Goal: Information Seeking & Learning: Learn about a topic

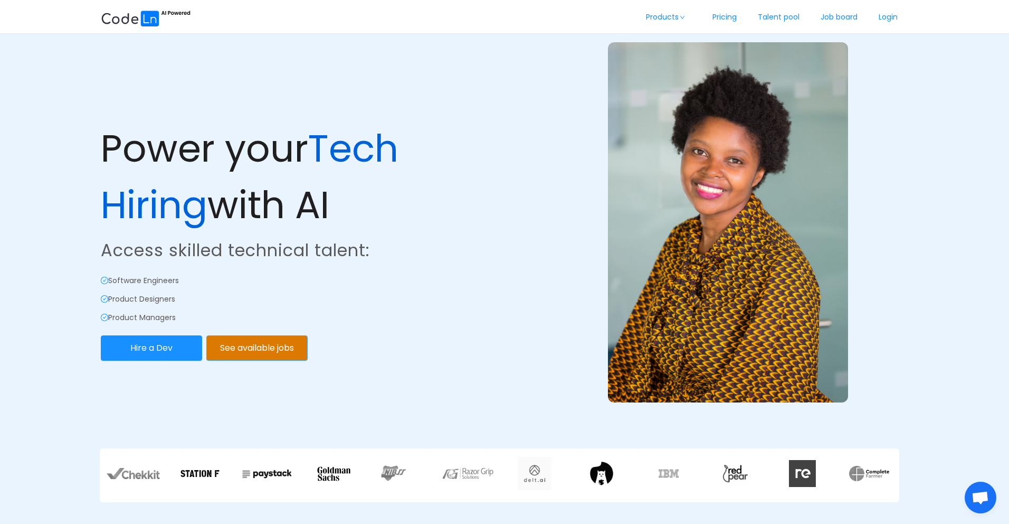
click at [258, 347] on button "See available jobs" at bounding box center [256, 347] width 101 height 25
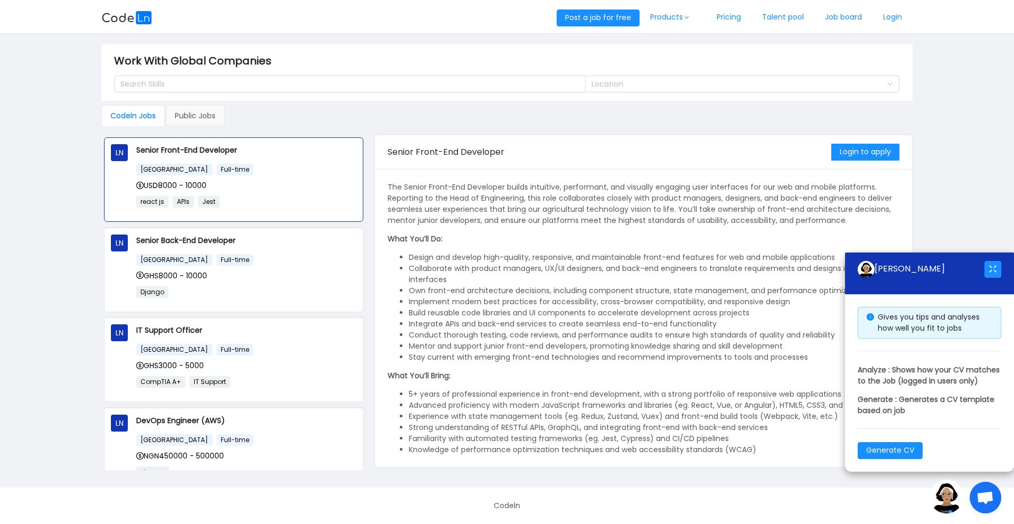
click at [987, 488] on span "Open chat" at bounding box center [985, 497] width 32 height 32
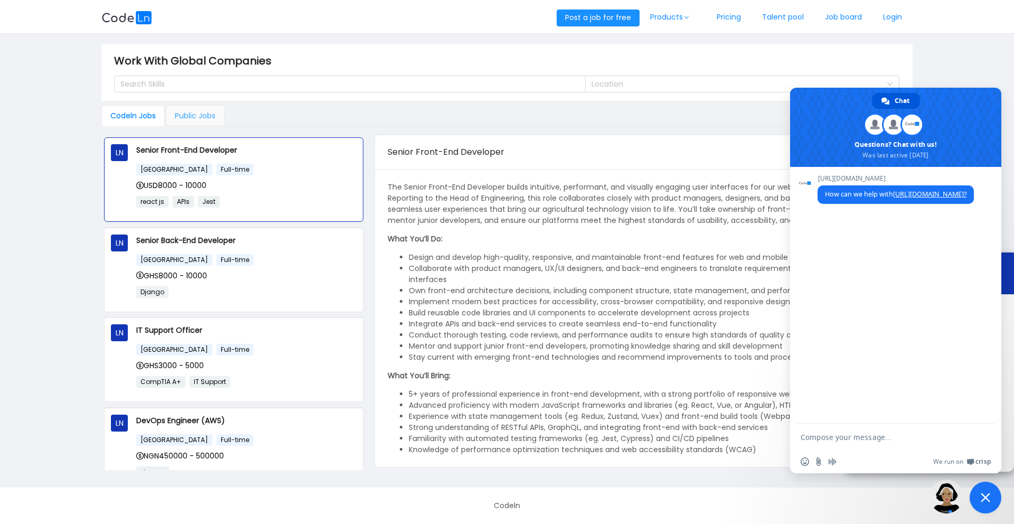
click at [188, 121] on div "Public Jobs" at bounding box center [195, 115] width 59 height 21
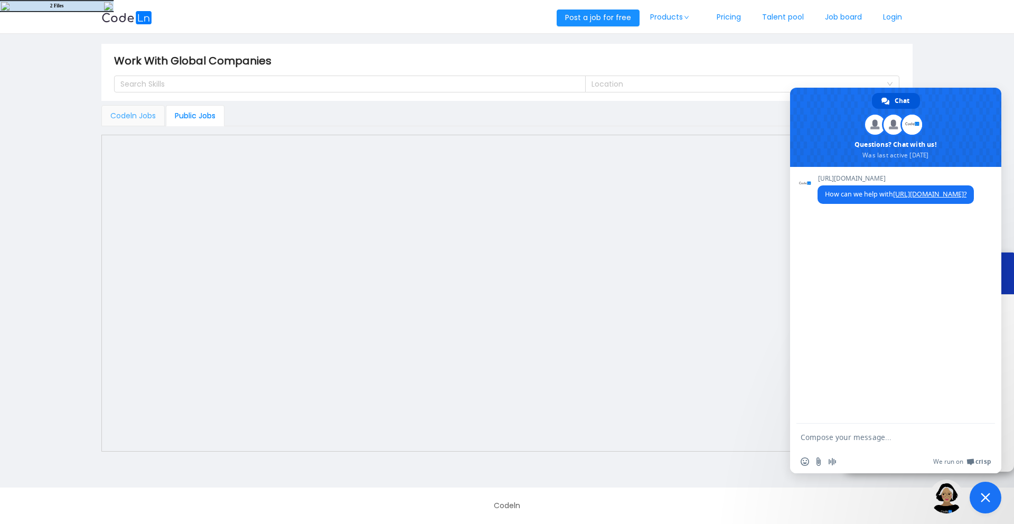
click at [124, 109] on div "Codeln Jobs" at bounding box center [132, 115] width 63 height 21
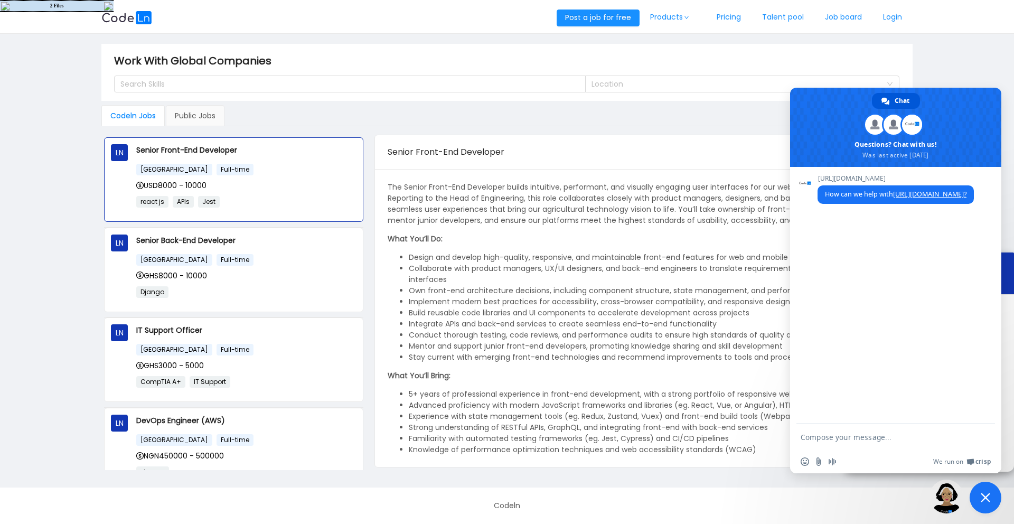
click at [977, 506] on span "Close chat" at bounding box center [985, 497] width 32 height 32
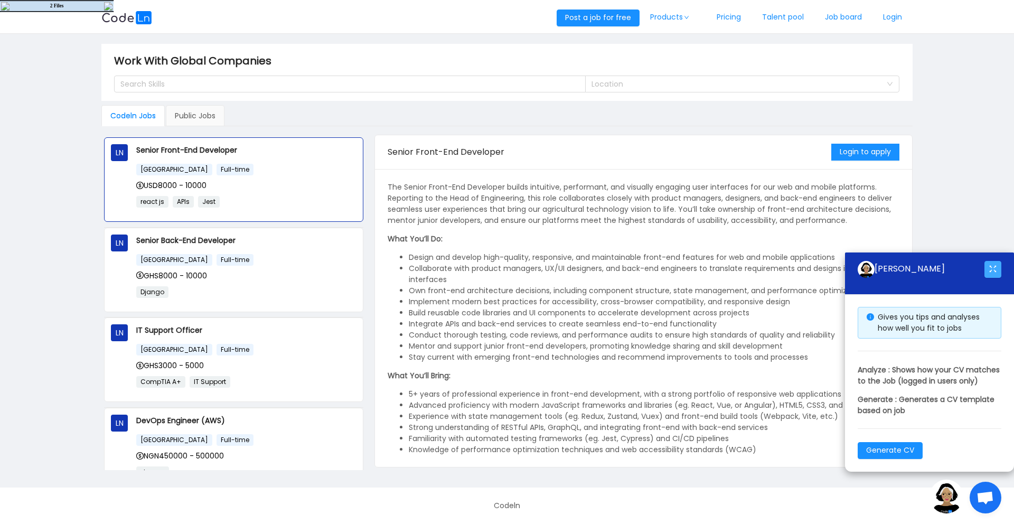
click at [994, 261] on button "button" at bounding box center [992, 269] width 17 height 17
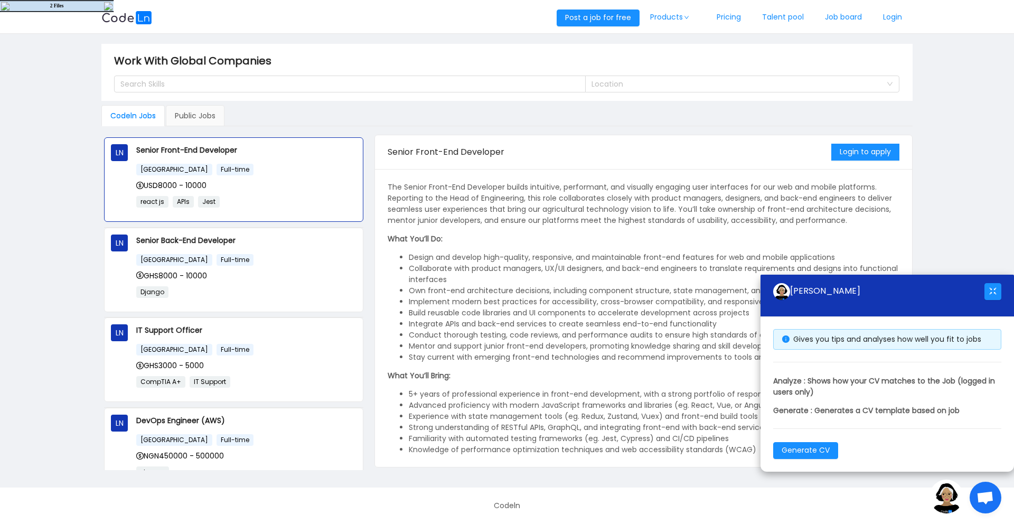
click at [956, 265] on main "Work With Global Companies Search Skills Location Codeln Jobs Public Jobs LN Se…" at bounding box center [507, 260] width 1014 height 453
click at [943, 490] on img at bounding box center [946, 496] width 34 height 34
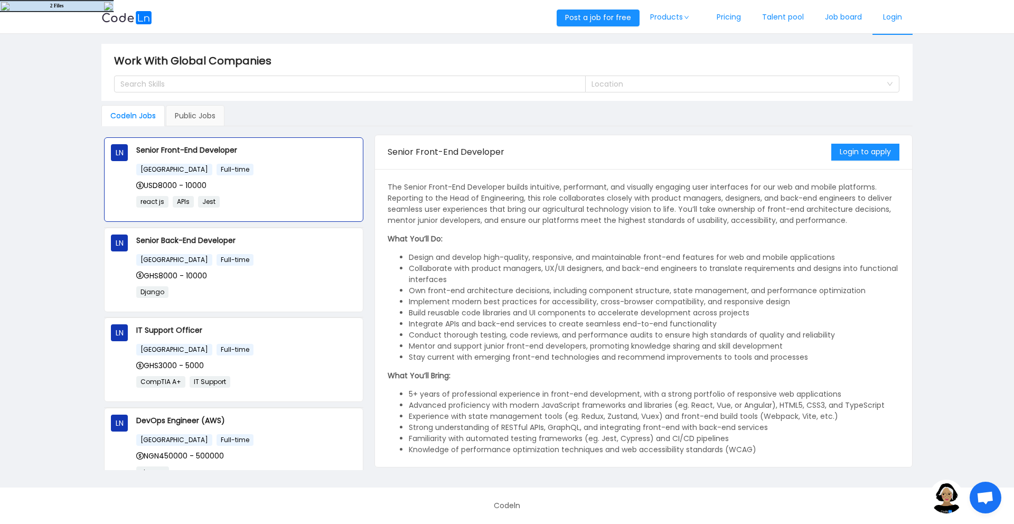
click at [891, 13] on link "Login" at bounding box center [892, 17] width 40 height 35
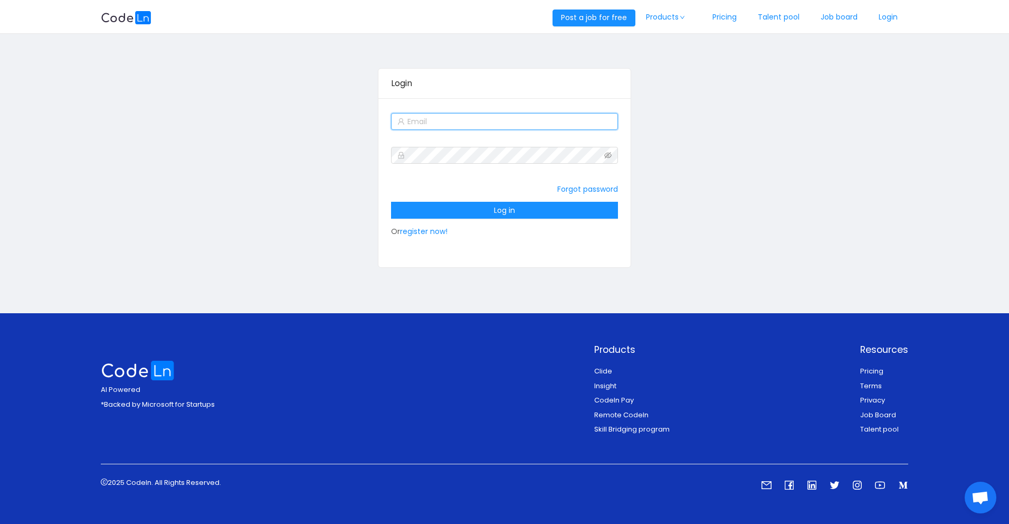
click at [447, 118] on input "text" at bounding box center [504, 121] width 226 height 17
type input "[EMAIL_ADDRESS][DOMAIN_NAME]"
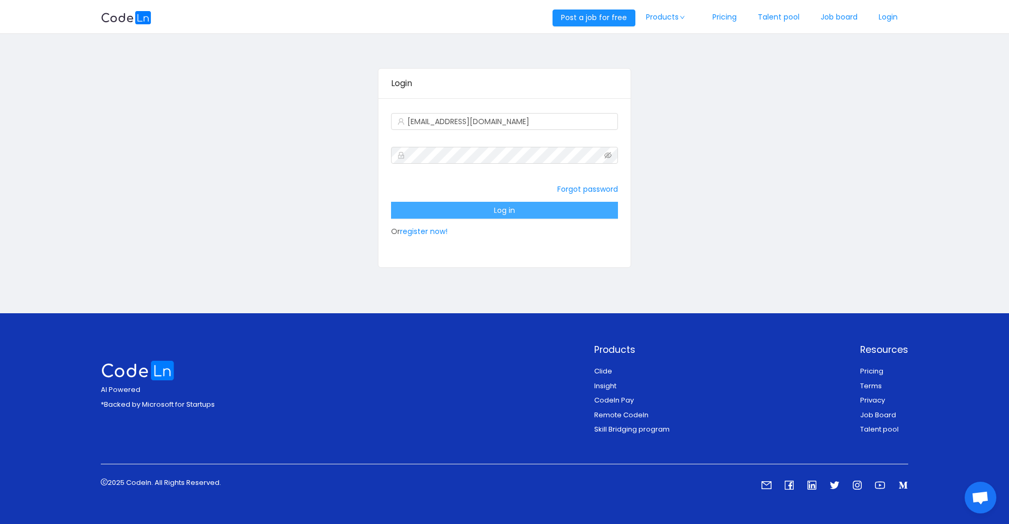
click at [492, 202] on button "Log in" at bounding box center [504, 210] width 226 height 17
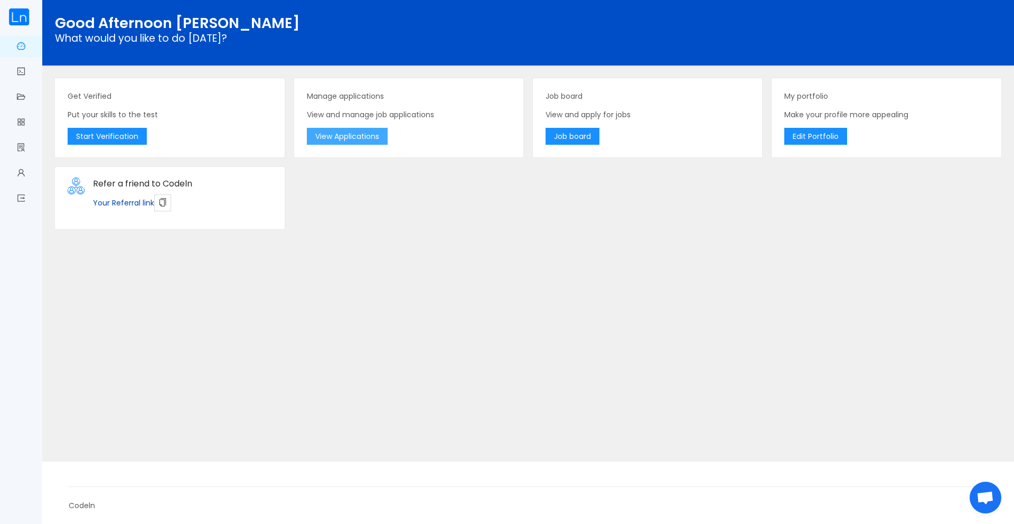
click at [360, 131] on button "View Applications" at bounding box center [347, 136] width 81 height 17
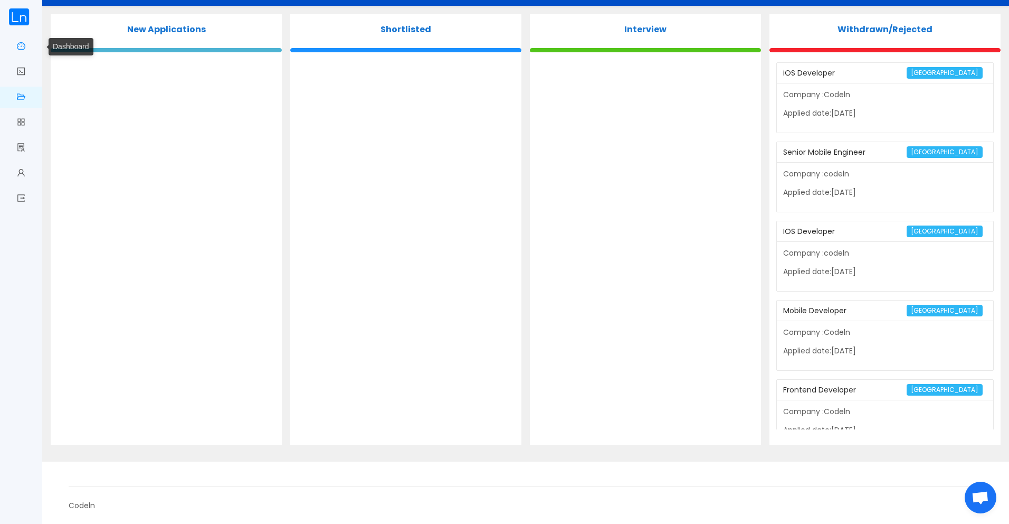
click at [17, 41] on link "Dashboard" at bounding box center [21, 47] width 8 height 22
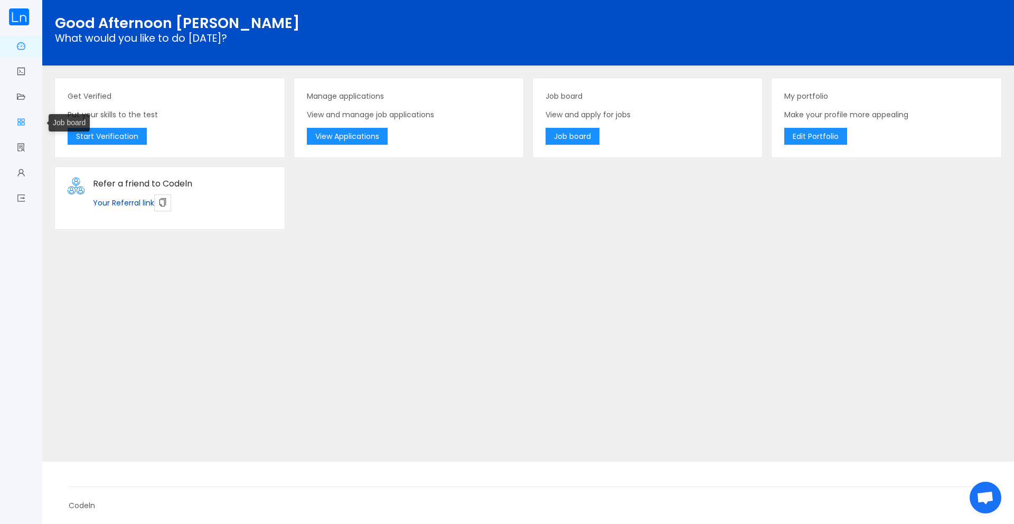
click at [20, 117] on link "Job board" at bounding box center [21, 123] width 8 height 22
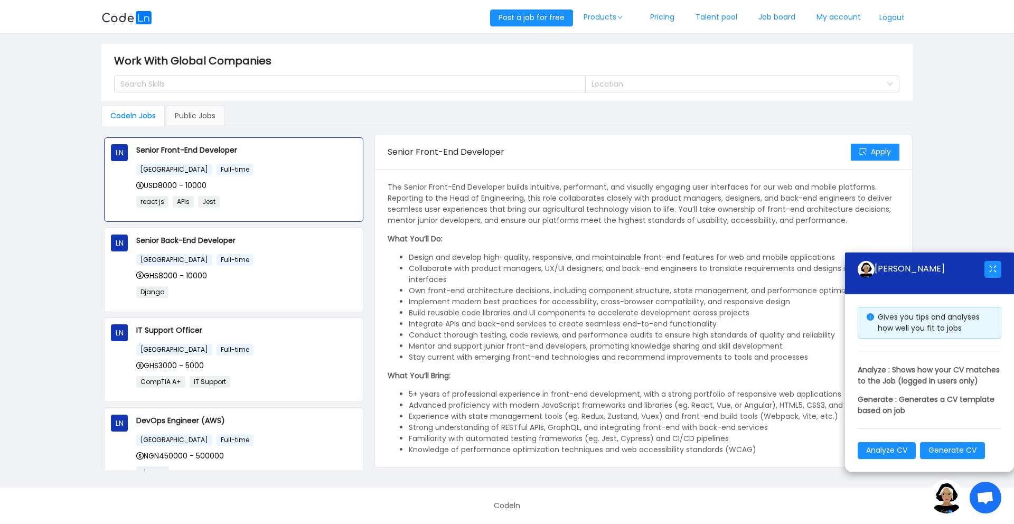
click at [951, 504] on img at bounding box center [946, 496] width 34 height 34
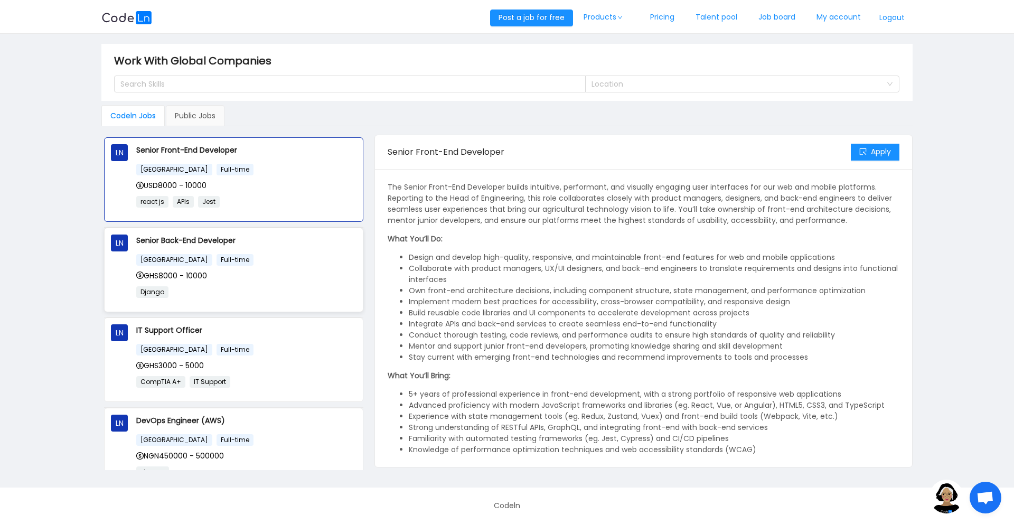
click at [306, 275] on div "GHS8000 - 10000" at bounding box center [246, 276] width 220 height 12
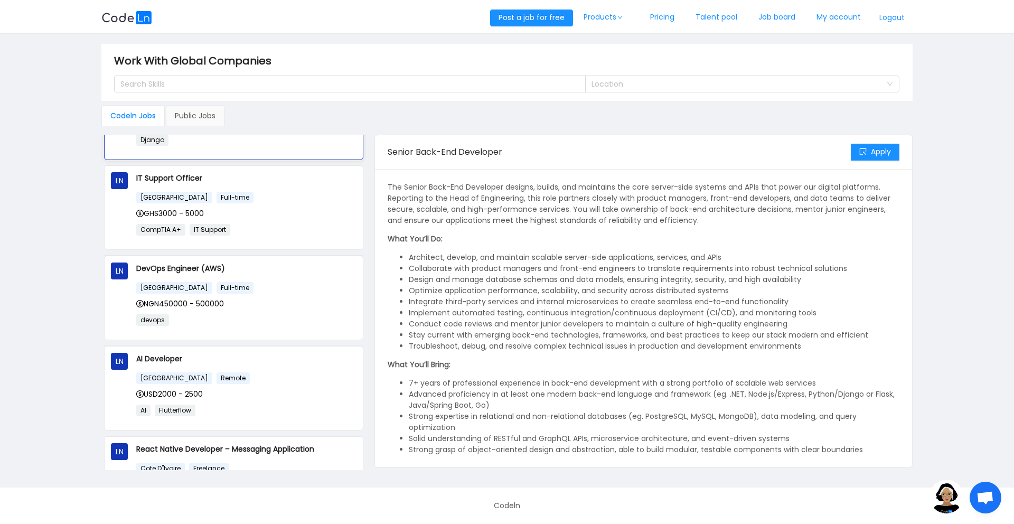
scroll to position [155, 0]
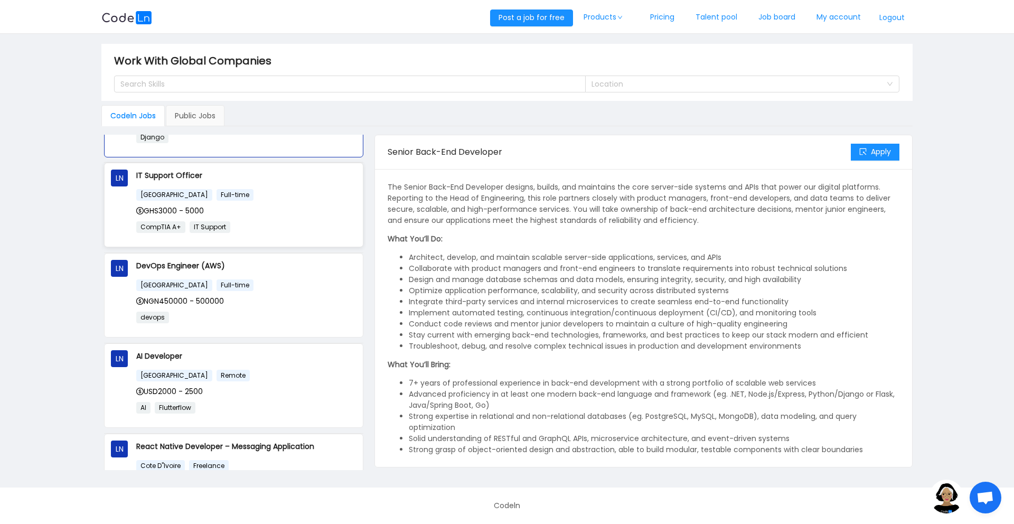
click at [295, 205] on div "GHS3000 - 5000" at bounding box center [246, 211] width 220 height 12
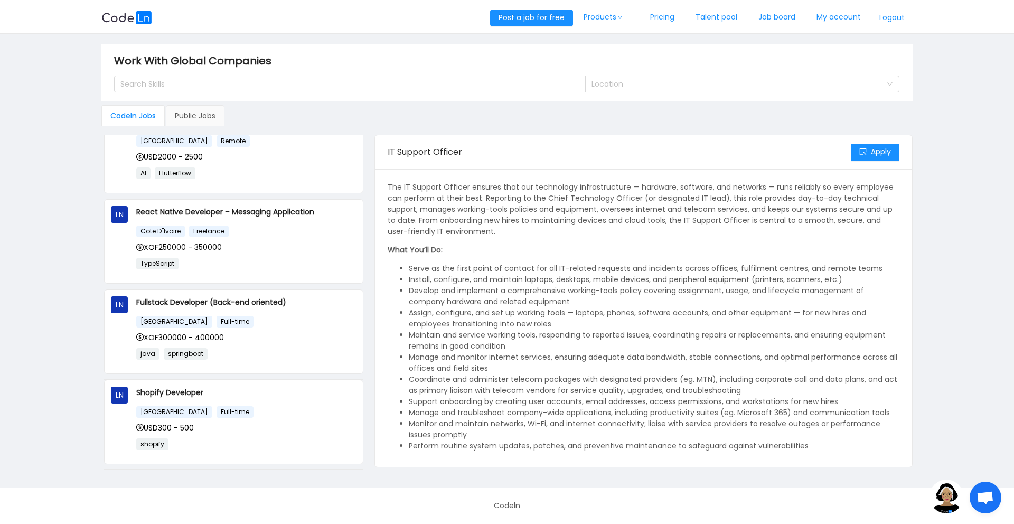
scroll to position [394, 0]
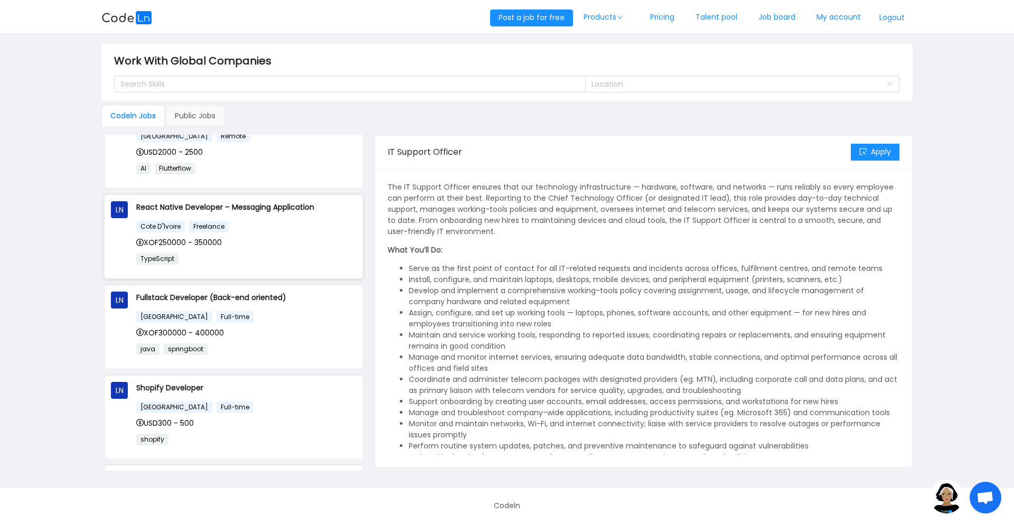
click at [290, 220] on div "Cote D"Ivoire Freelance" at bounding box center [246, 226] width 220 height 12
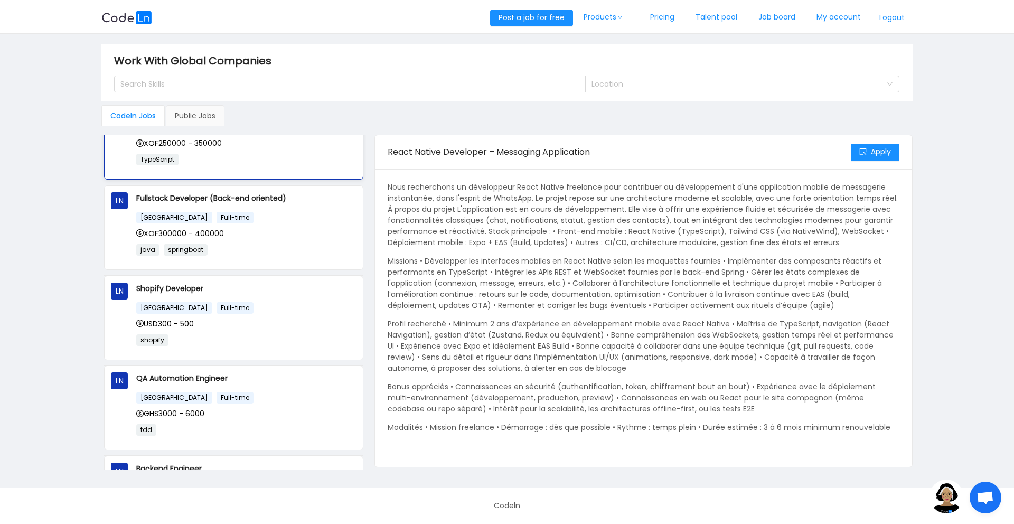
scroll to position [494, 0]
click at [290, 218] on div "France Full-time" at bounding box center [246, 217] width 220 height 12
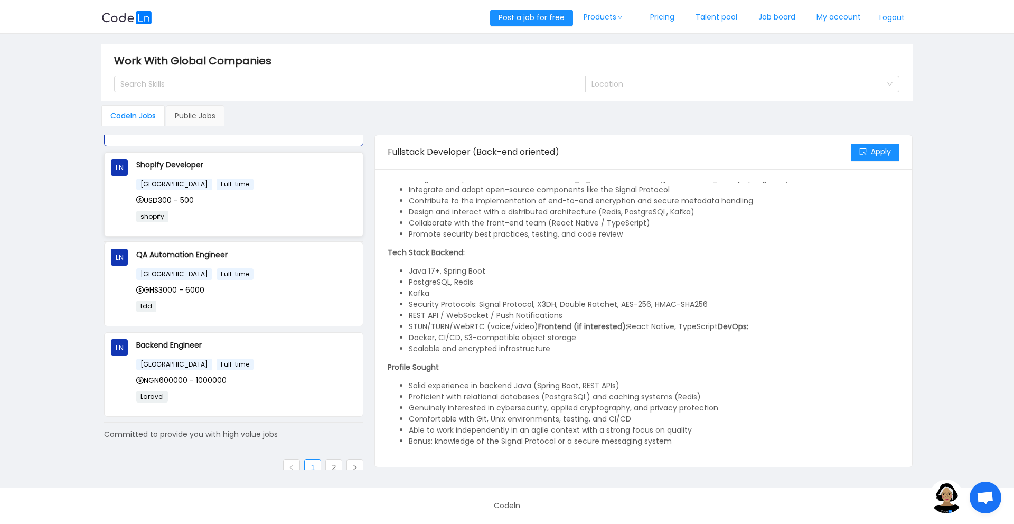
scroll to position [619, 0]
click at [326, 461] on link "2" at bounding box center [334, 465] width 16 height 16
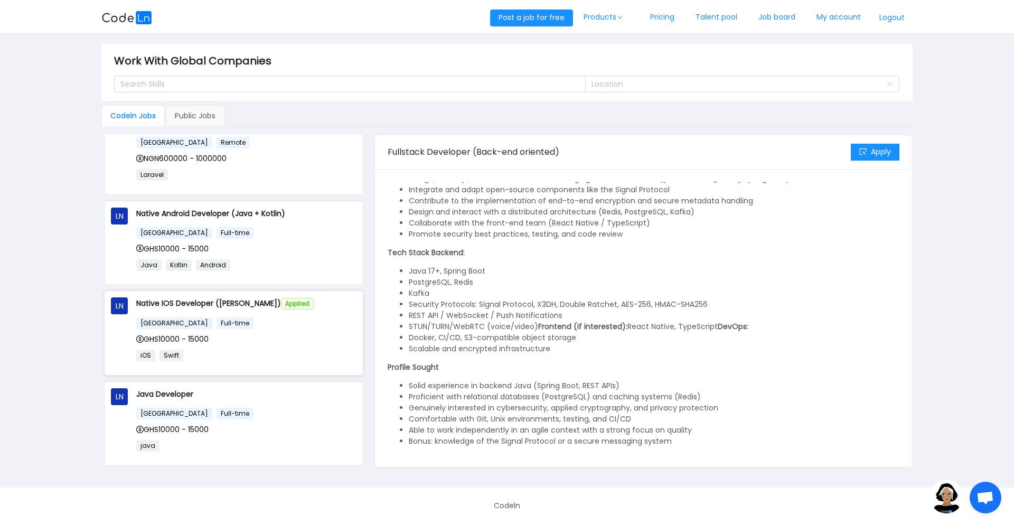
scroll to position [0, 0]
